Goal: Communication & Community: Connect with others

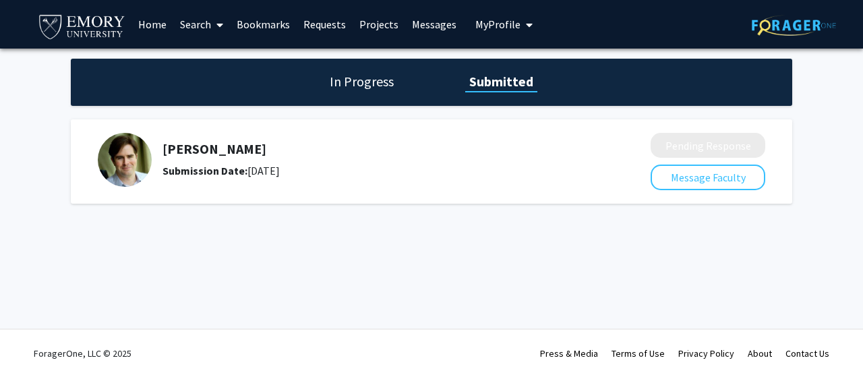
click at [353, 102] on div "In Progress Submitted" at bounding box center [431, 82] width 721 height 47
click at [378, 86] on h1 "In Progress" at bounding box center [362, 81] width 72 height 19
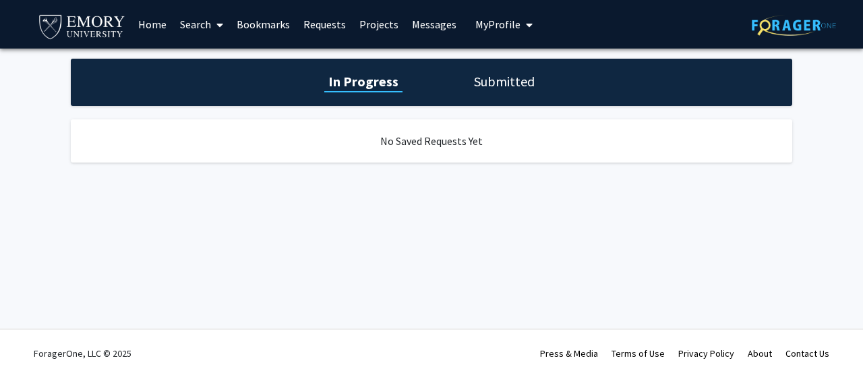
click at [471, 94] on div "In Progress Submitted" at bounding box center [431, 82] width 721 height 47
click at [498, 91] on div "In Progress Submitted" at bounding box center [431, 82] width 721 height 47
click at [507, 83] on h1 "Submitted" at bounding box center [504, 81] width 69 height 19
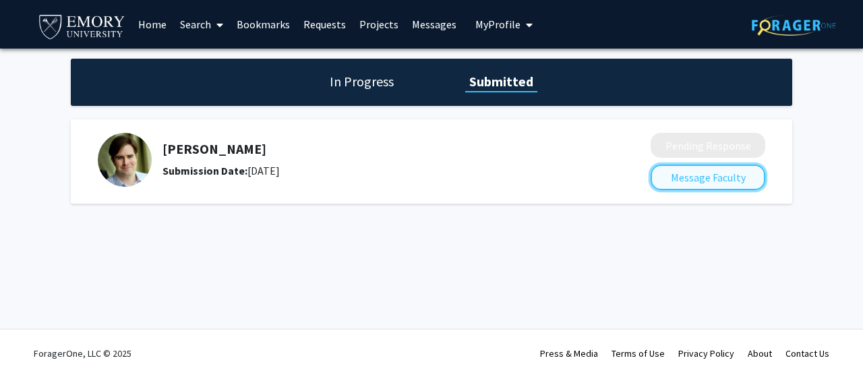
click at [685, 180] on button "Message Faculty" at bounding box center [708, 177] width 115 height 26
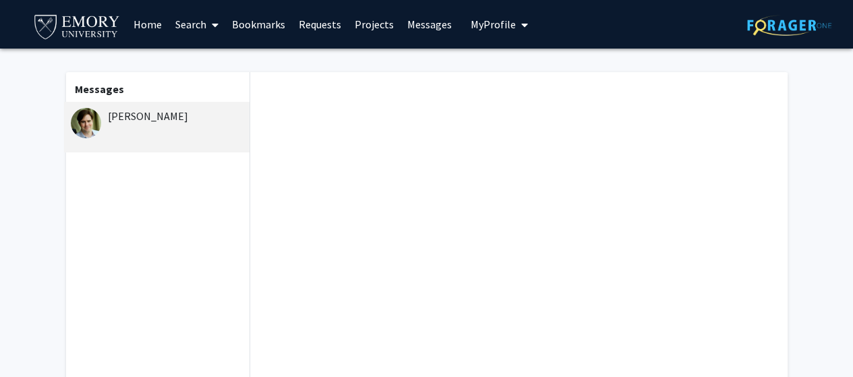
click at [421, 40] on link "Messages" at bounding box center [429, 24] width 58 height 47
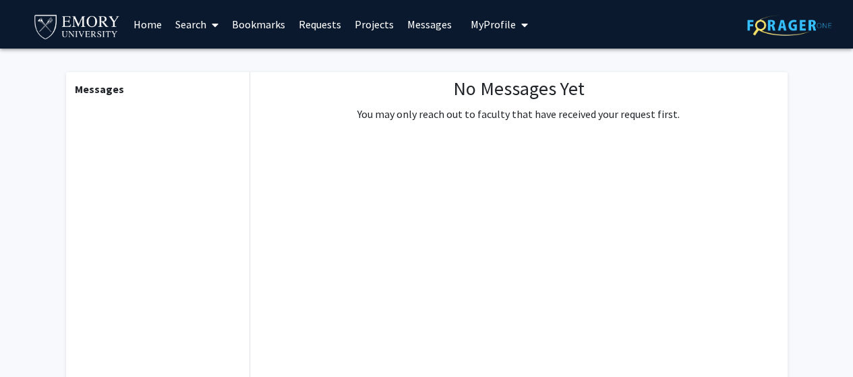
click at [521, 22] on icon "My profile dropdown to access profile and logout" at bounding box center [524, 25] width 7 height 11
